Goal: Information Seeking & Learning: Learn about a topic

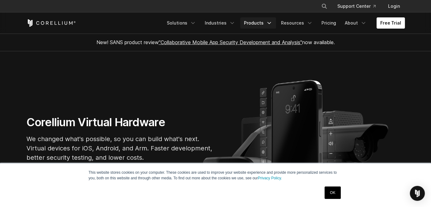
click at [263, 21] on link "Products" at bounding box center [258, 22] width 36 height 11
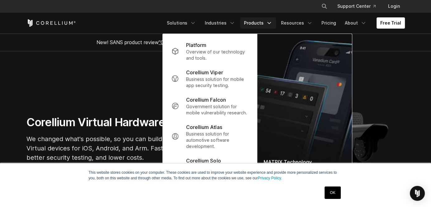
click at [273, 26] on link "Products" at bounding box center [258, 22] width 36 height 11
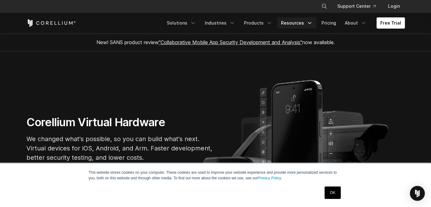
click at [300, 22] on link "Resources" at bounding box center [296, 22] width 39 height 11
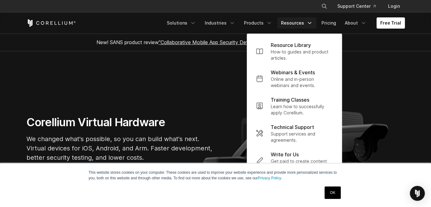
click at [303, 23] on link "Resources" at bounding box center [296, 22] width 39 height 11
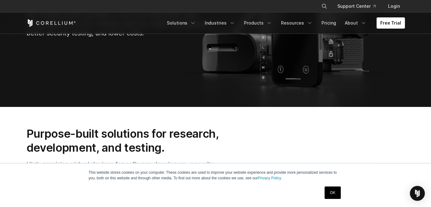
click at [293, 61] on section "Corellium Virtual Hardware We changed what's possible, so you can build what's …" at bounding box center [215, 17] width 431 height 180
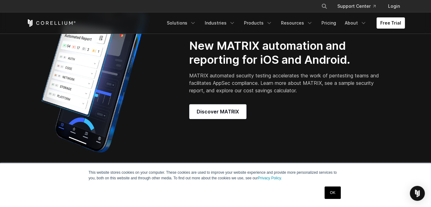
scroll to position [498, 0]
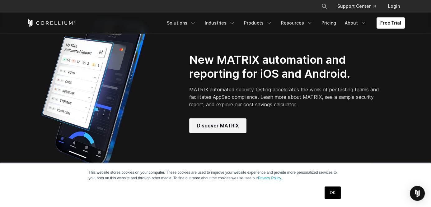
click at [235, 128] on span "Discover MATRIX" at bounding box center [218, 125] width 42 height 7
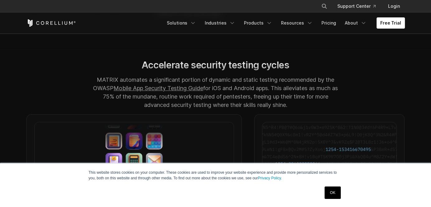
scroll to position [560, 0]
